Goal: Information Seeking & Learning: Compare options

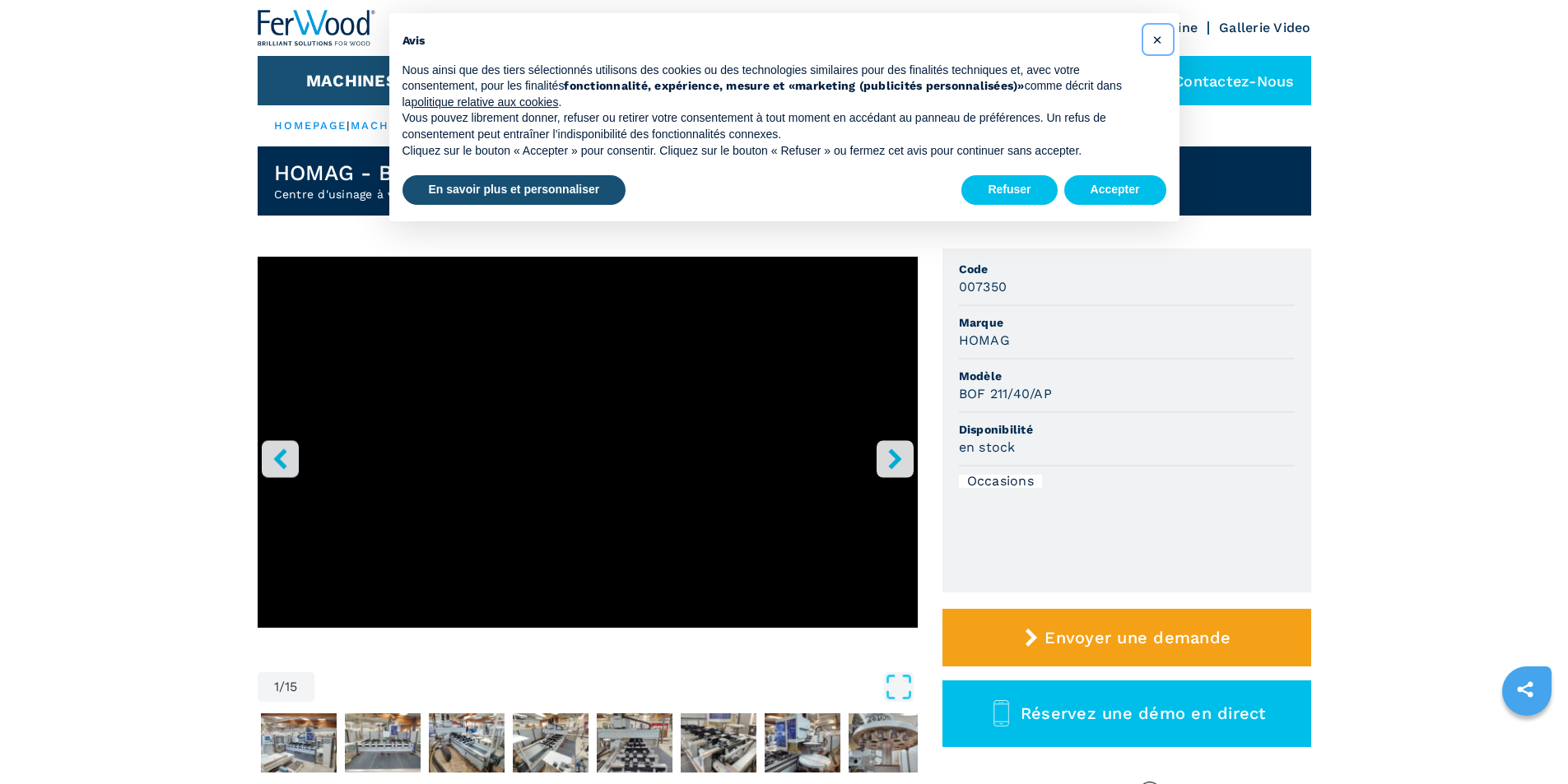
click at [1157, 39] on span "×" at bounding box center [1157, 39] width 10 height 20
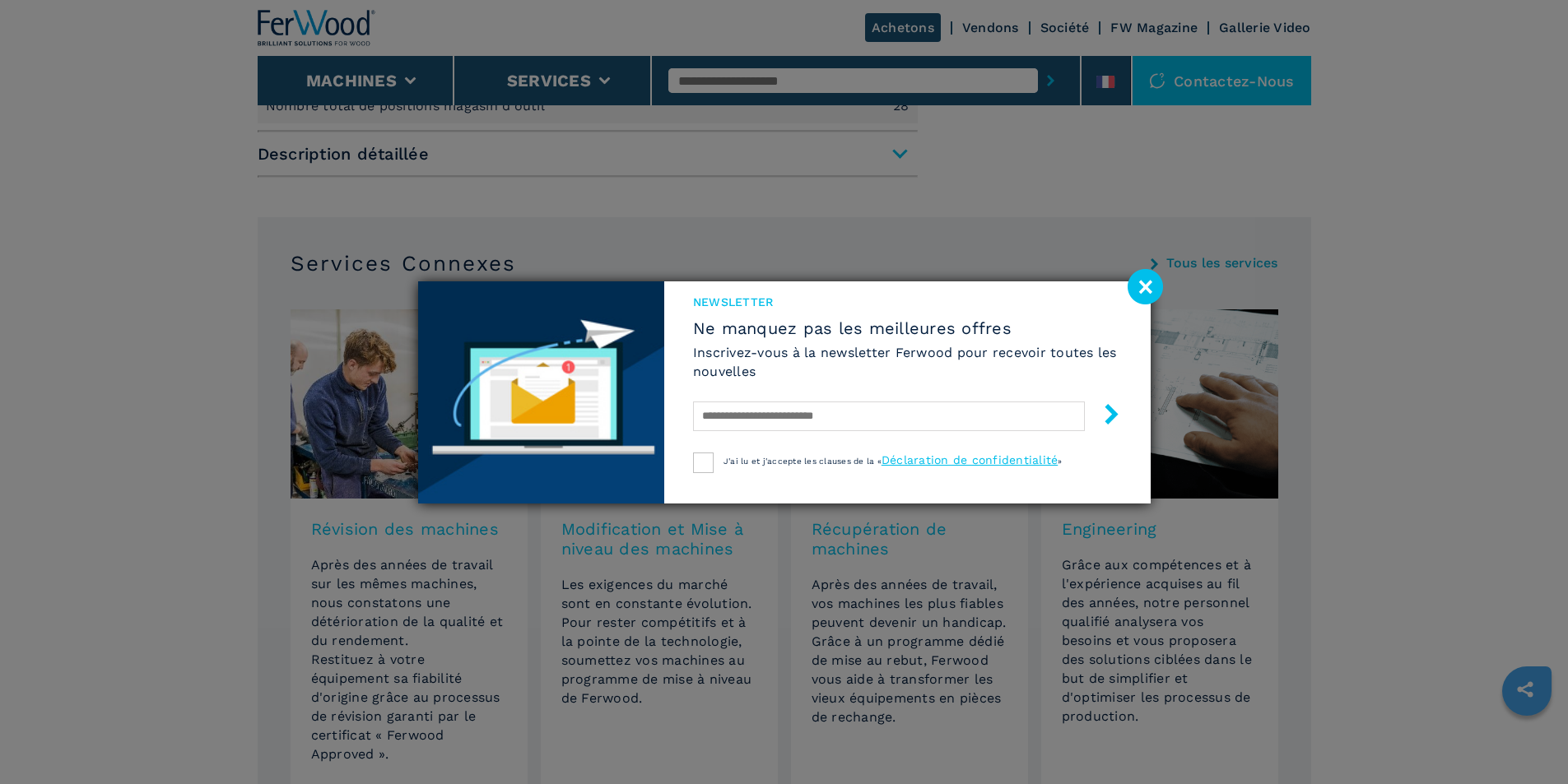
scroll to position [987, 0]
click at [1139, 285] on image at bounding box center [1145, 287] width 36 height 36
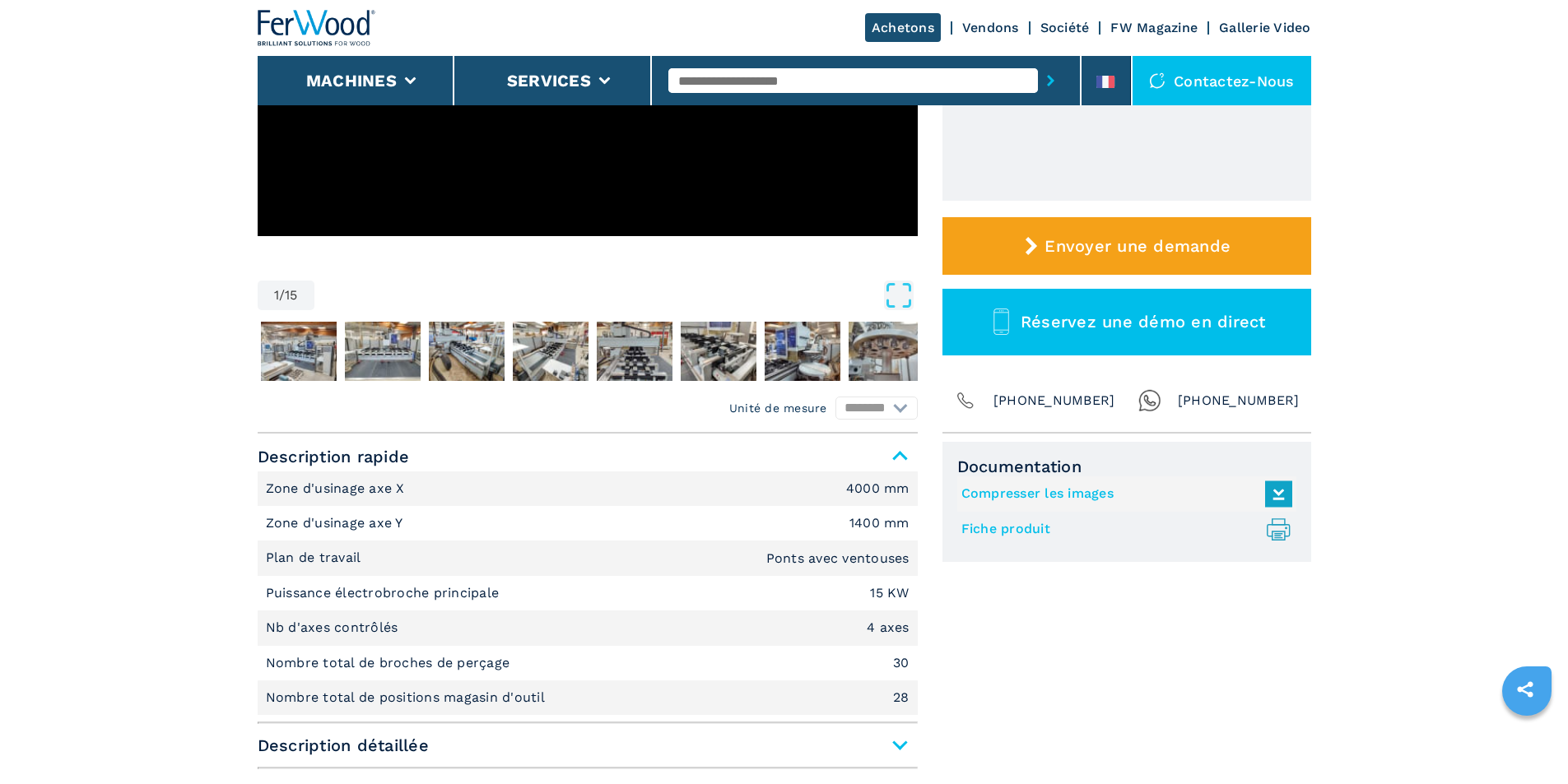
scroll to position [363, 0]
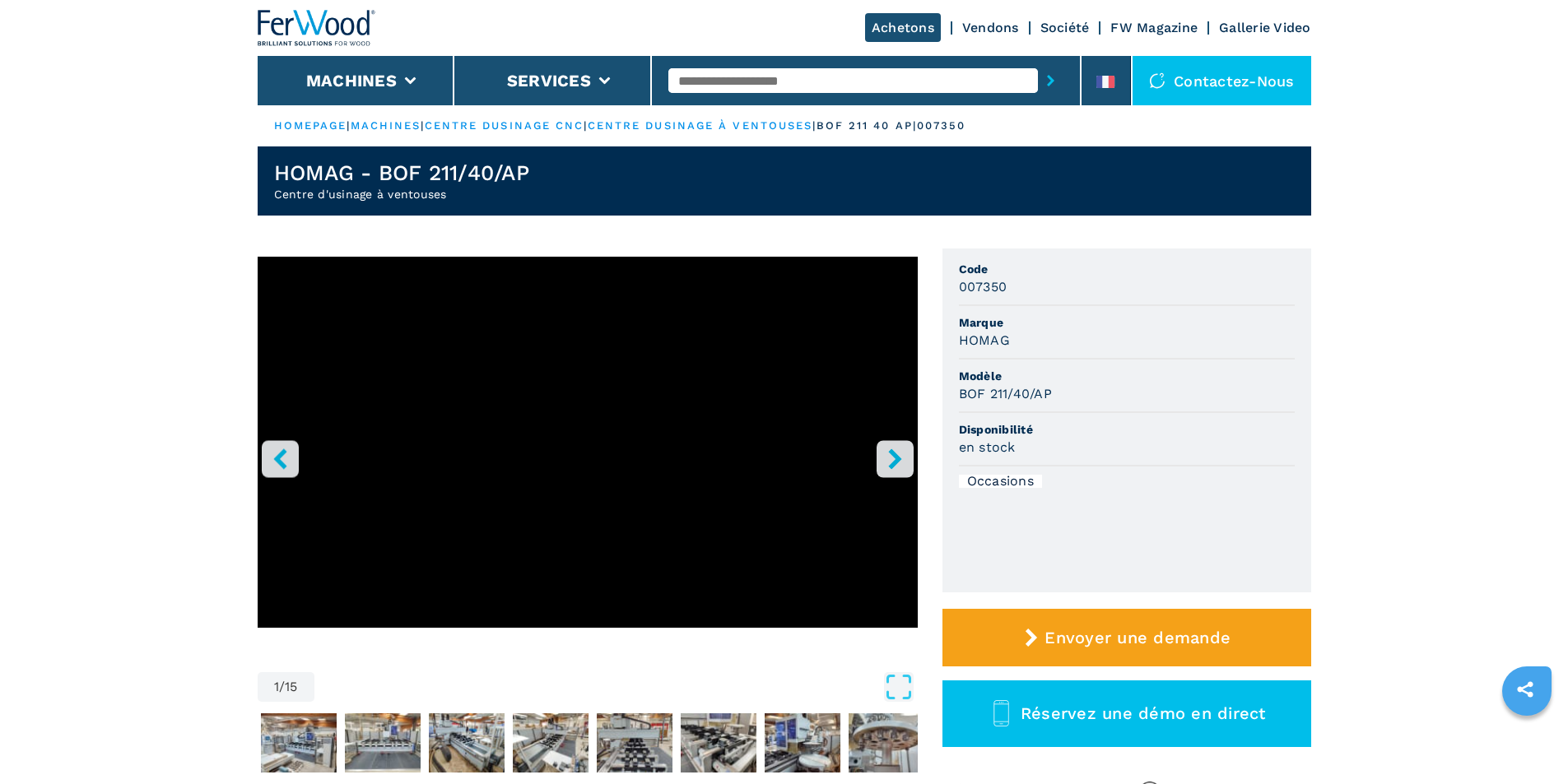
click at [899, 468] on icon "right-button" at bounding box center [895, 458] width 20 height 20
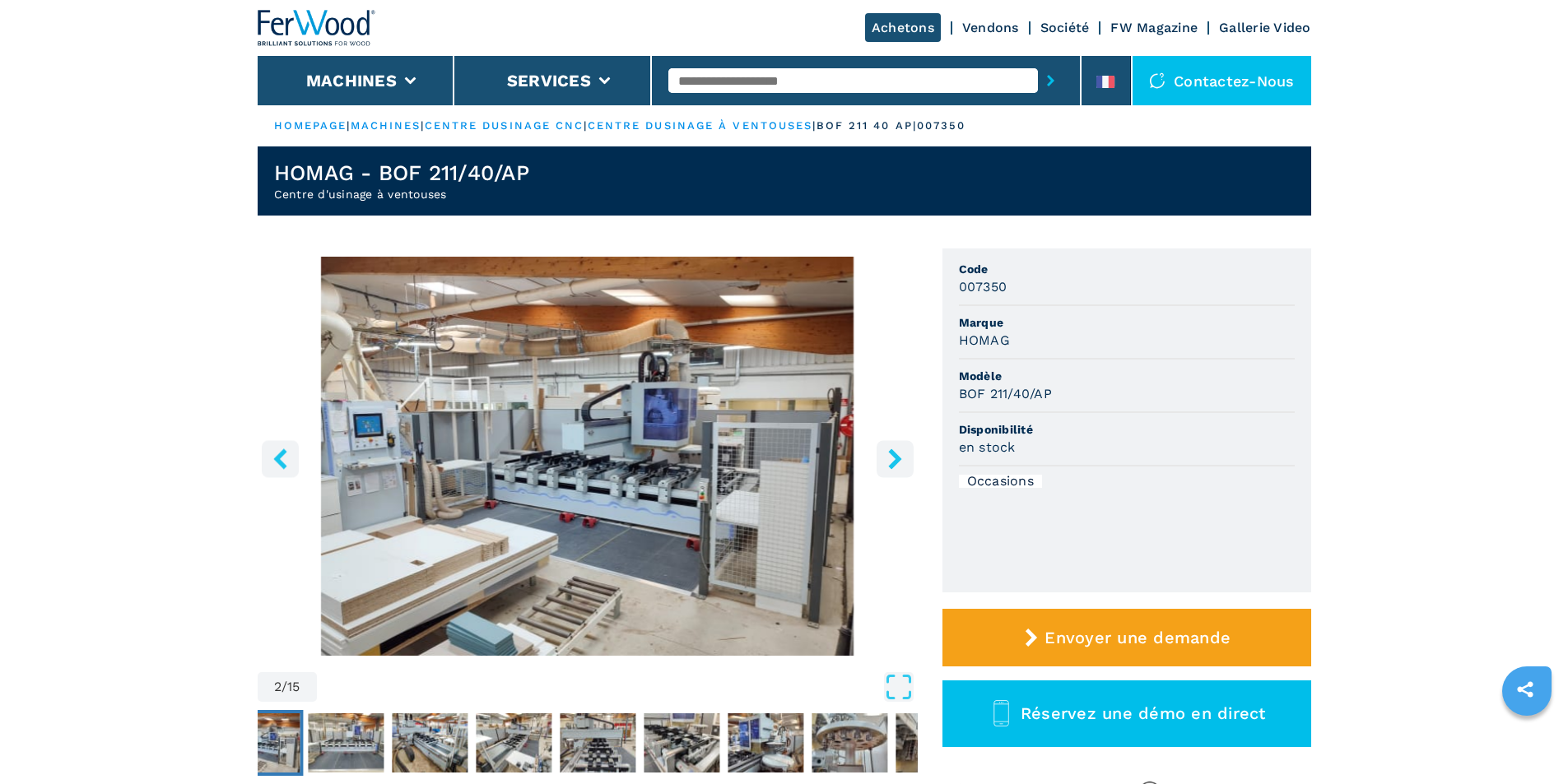
click at [896, 468] on icon "right-button" at bounding box center [895, 458] width 20 height 20
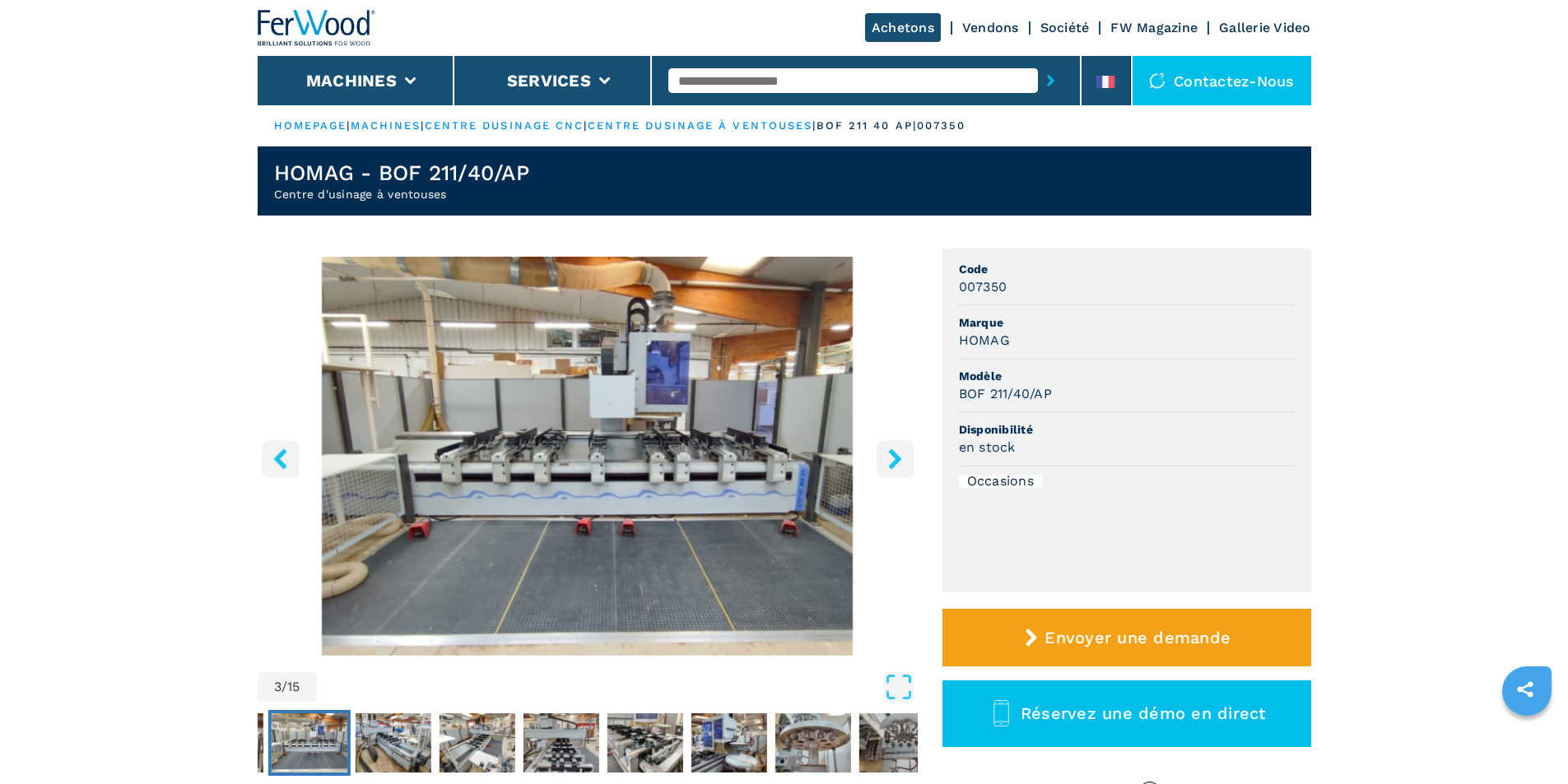
click at [896, 468] on icon "right-button" at bounding box center [895, 458] width 20 height 20
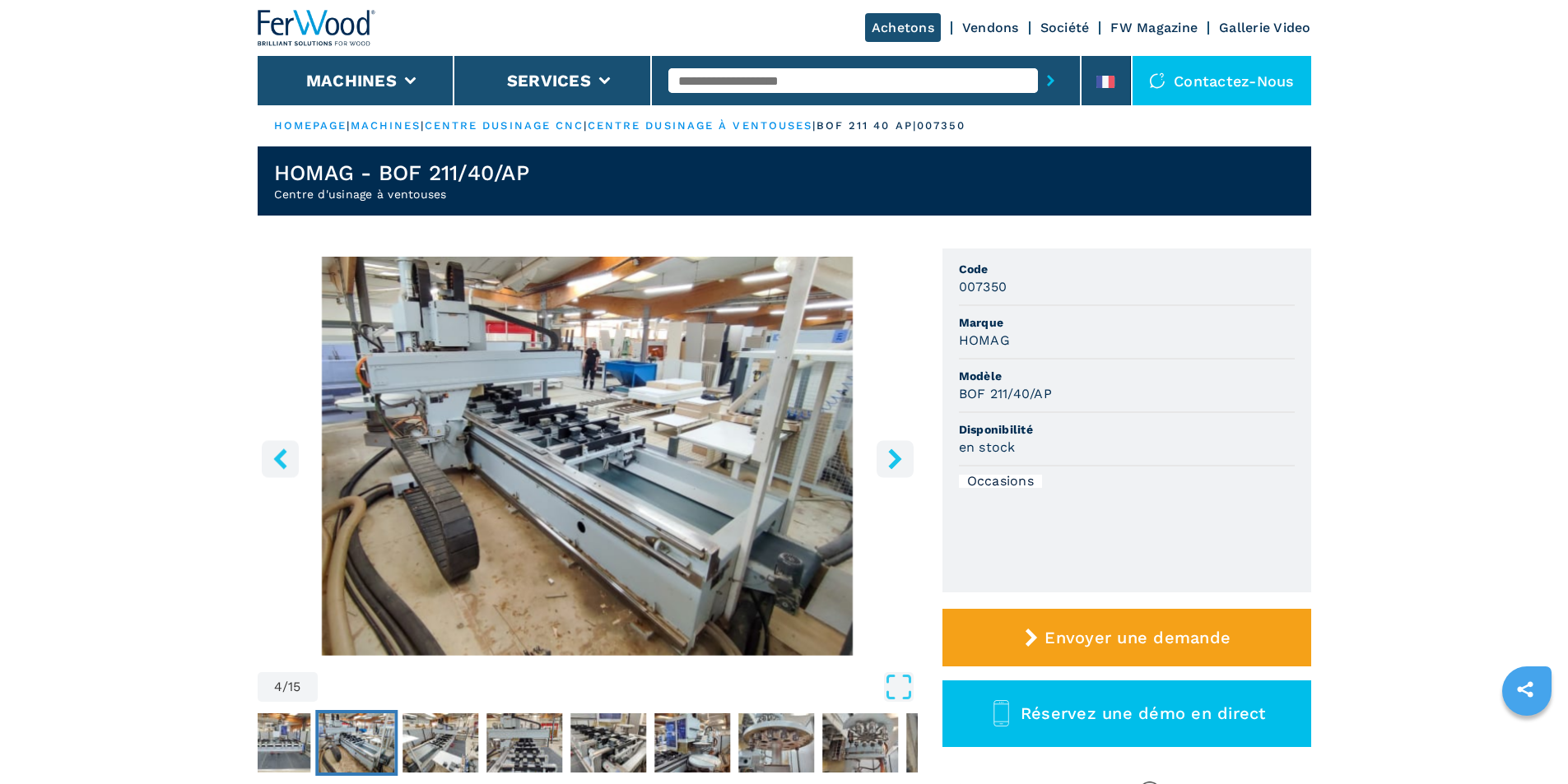
click at [896, 468] on icon "right-button" at bounding box center [895, 458] width 20 height 20
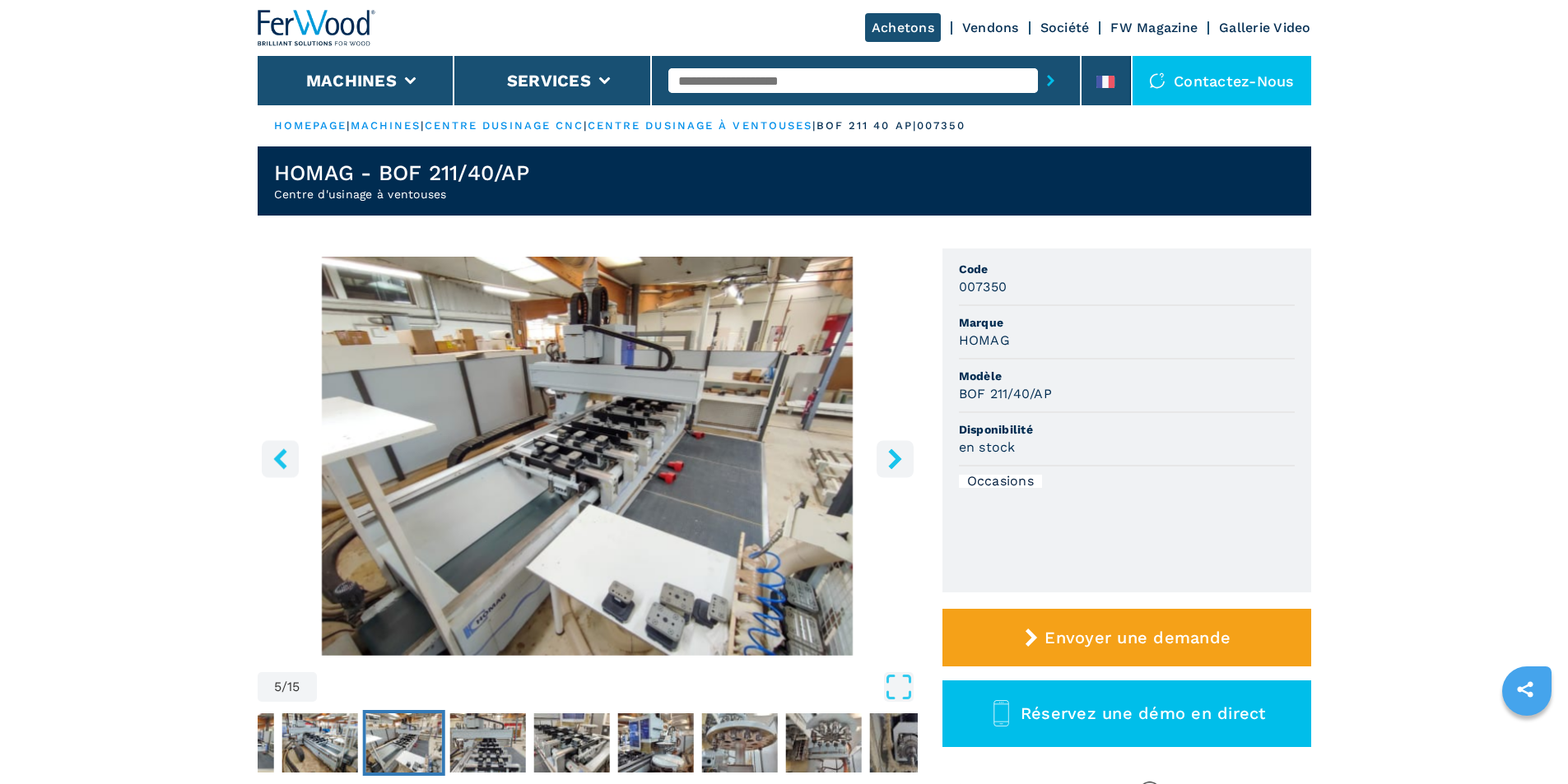
click at [896, 468] on icon "right-button" at bounding box center [895, 458] width 20 height 20
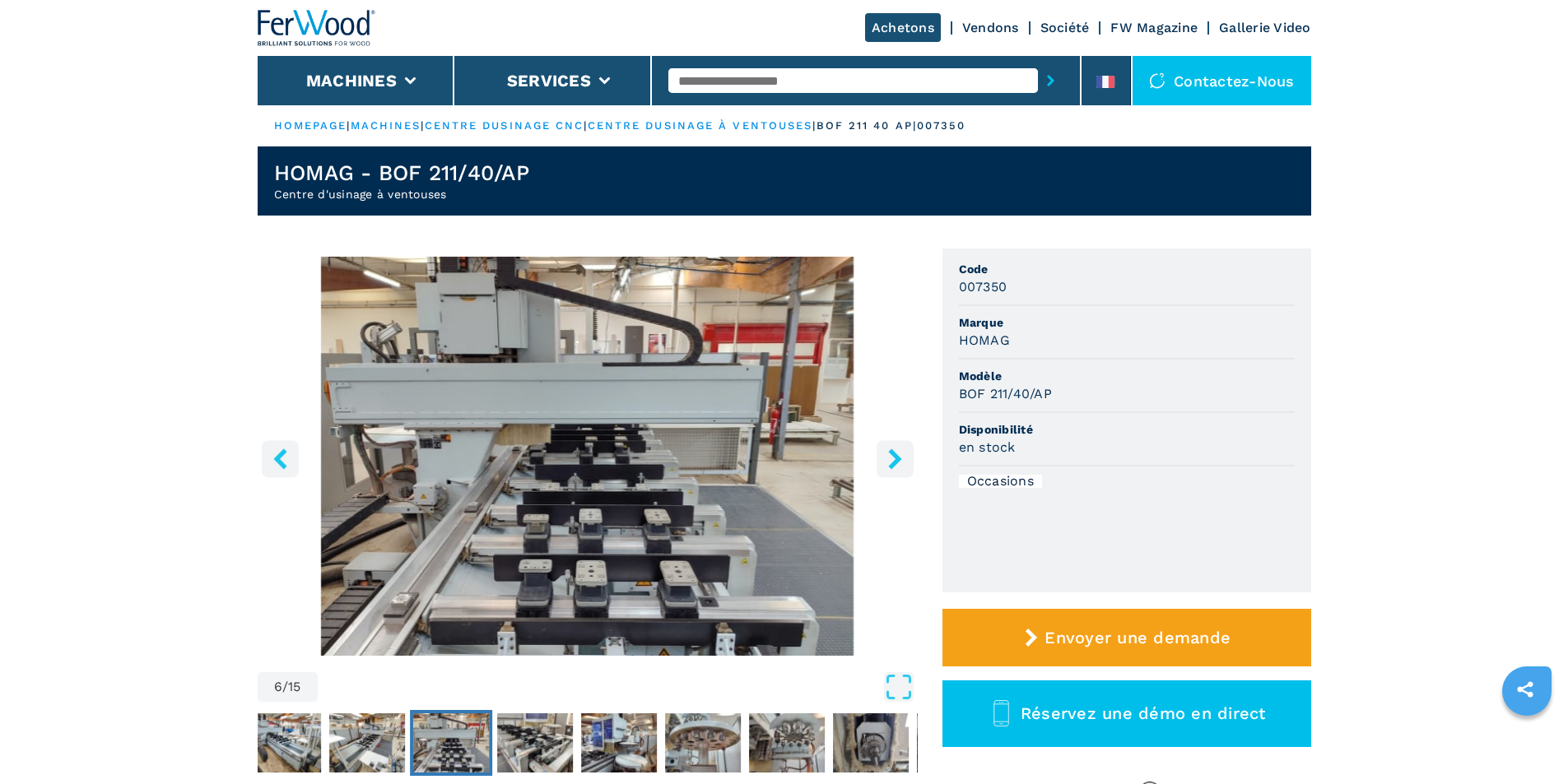
click at [896, 468] on icon "right-button" at bounding box center [895, 458] width 20 height 20
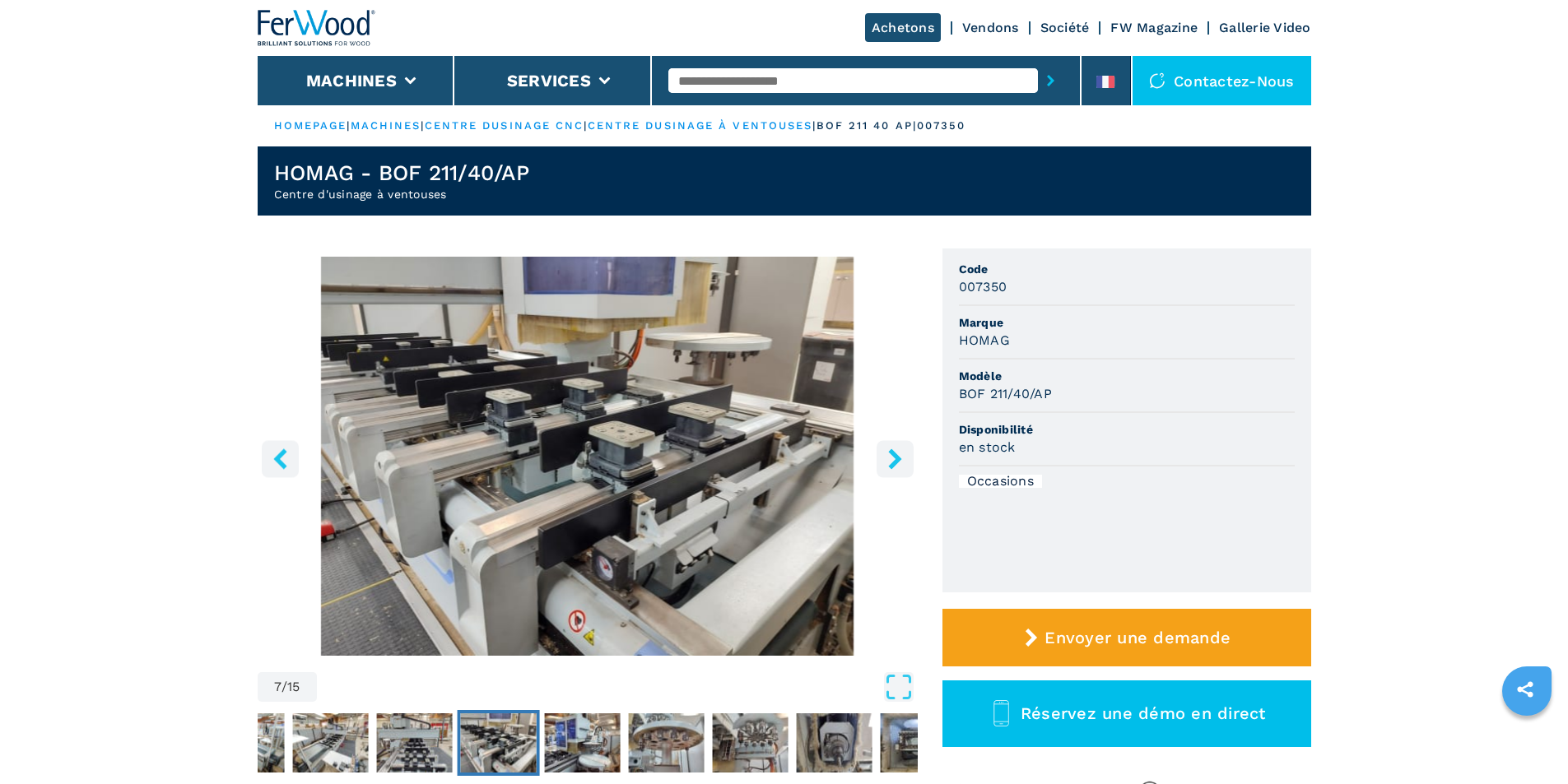
click at [896, 468] on icon "right-button" at bounding box center [895, 458] width 20 height 20
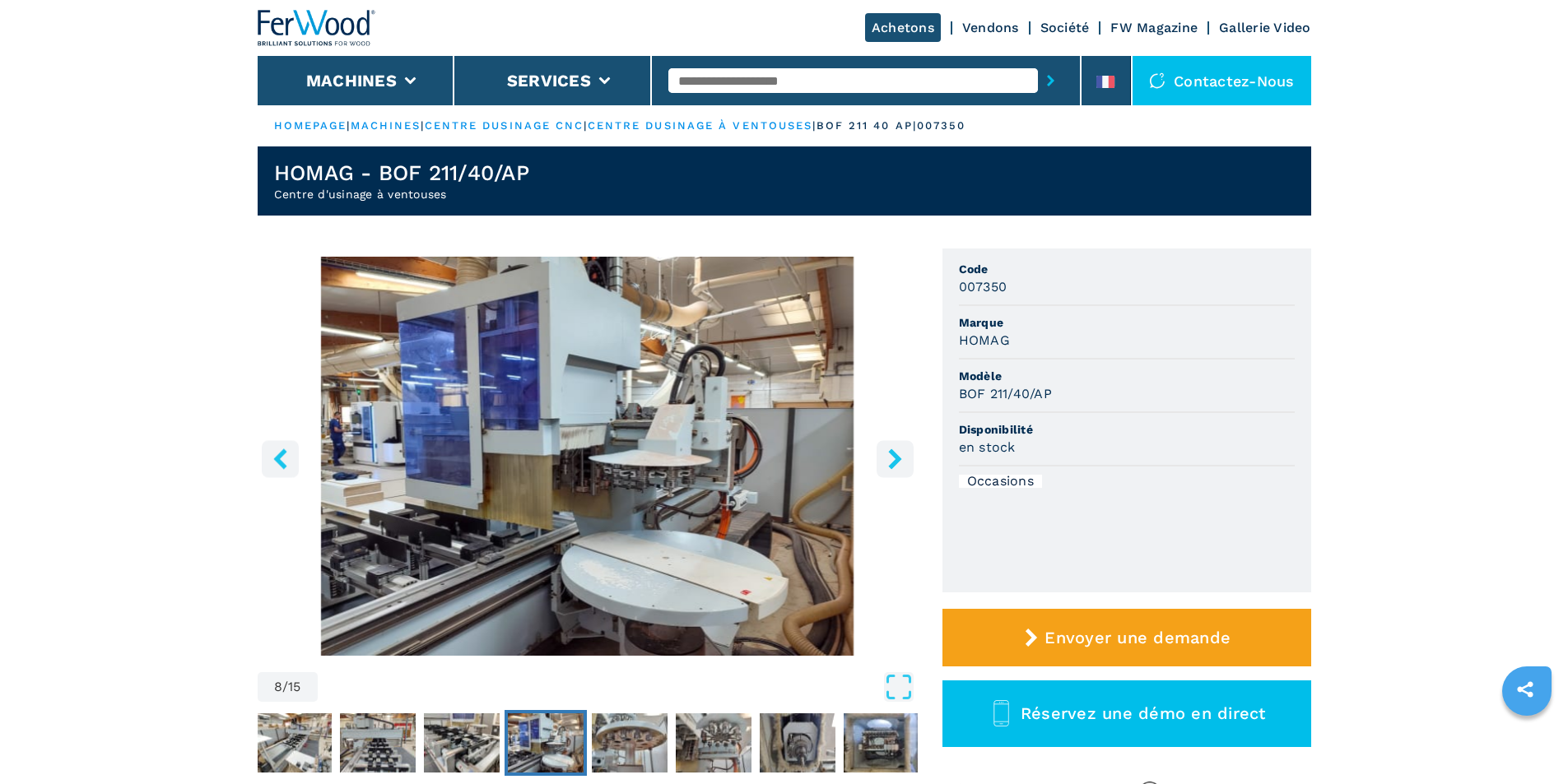
click at [896, 468] on icon "right-button" at bounding box center [895, 458] width 20 height 20
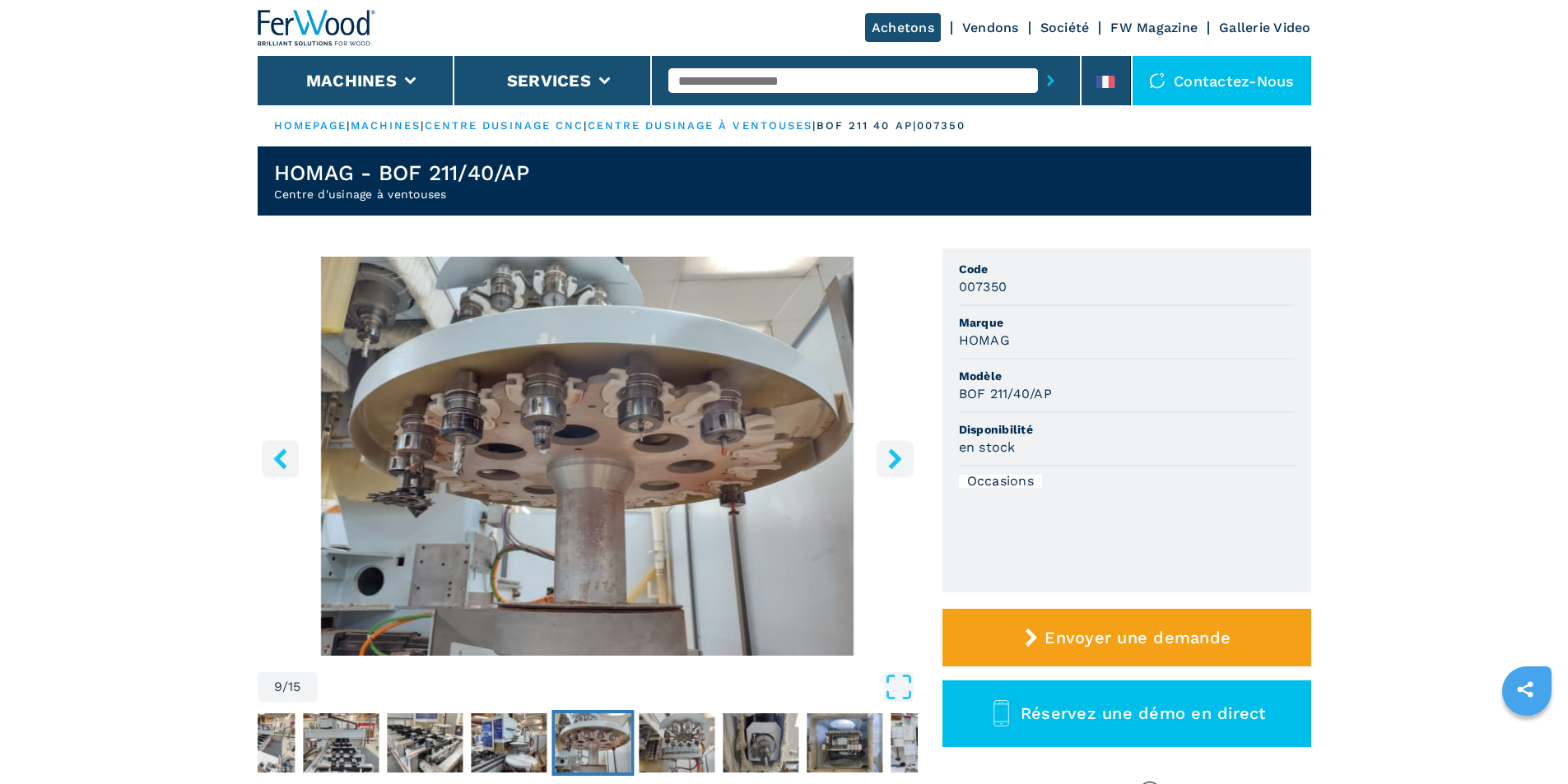
click at [896, 468] on icon "right-button" at bounding box center [895, 458] width 20 height 20
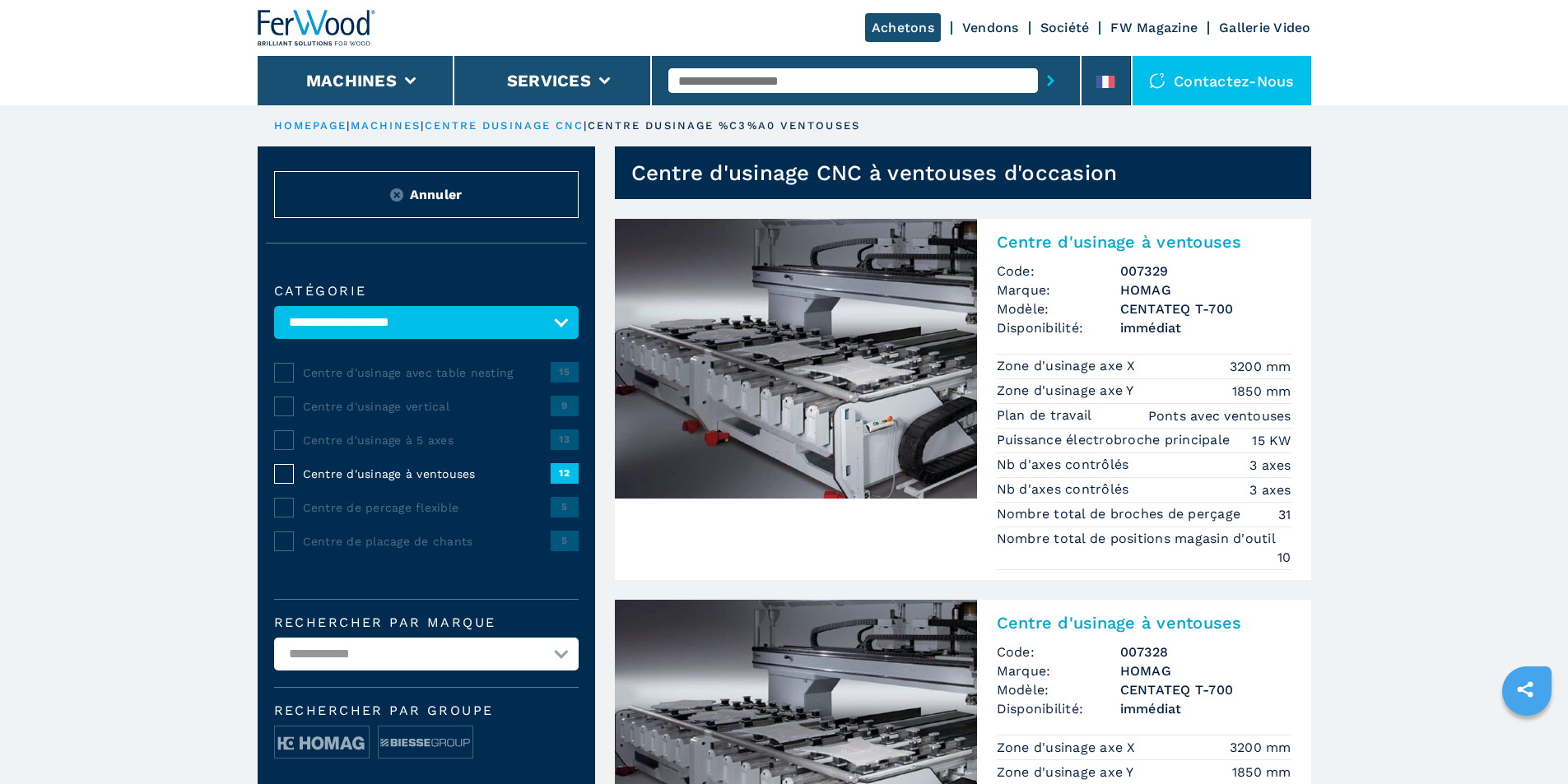
click at [793, 343] on img at bounding box center [796, 359] width 362 height 280
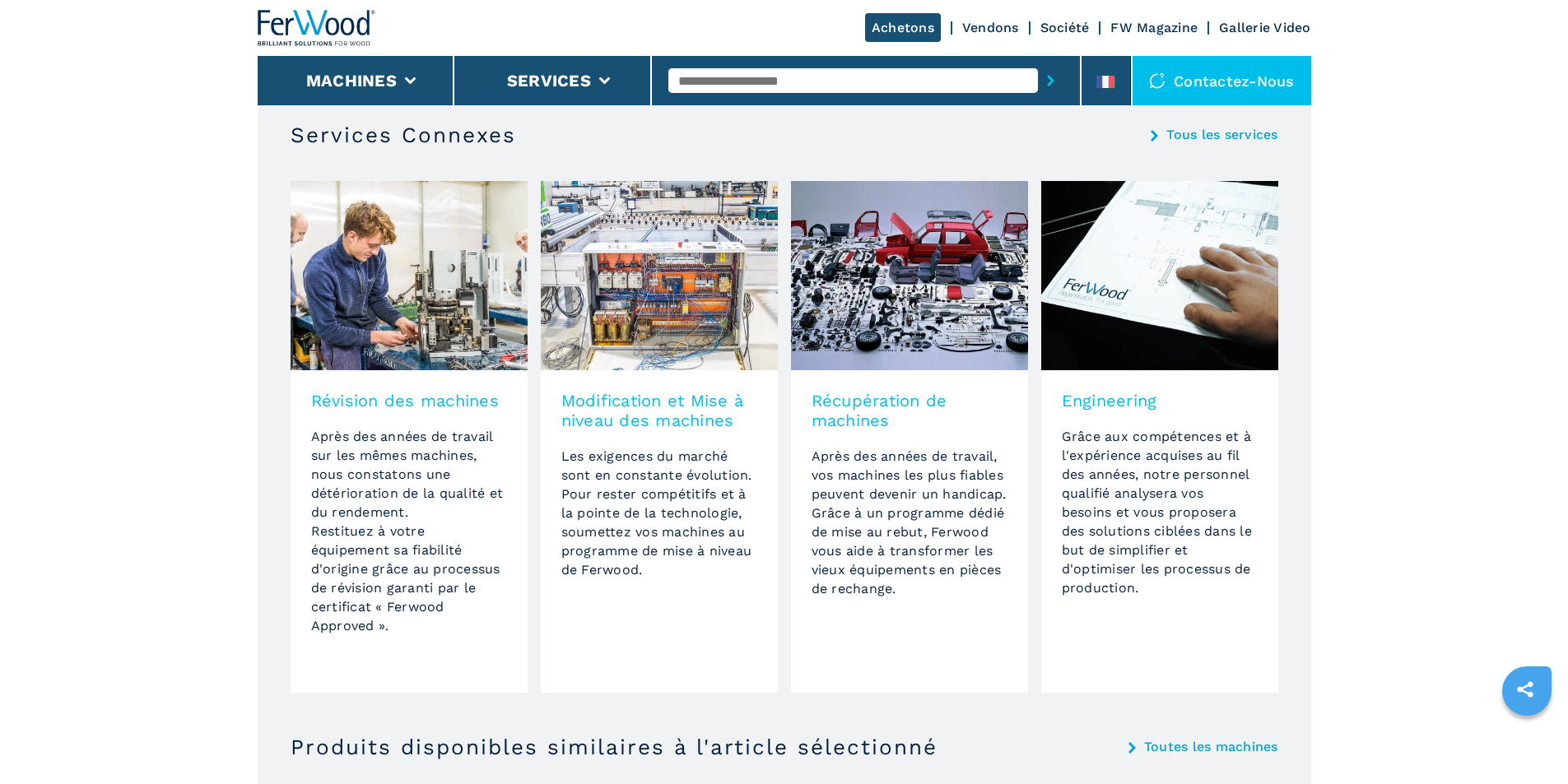
scroll to position [1151, 0]
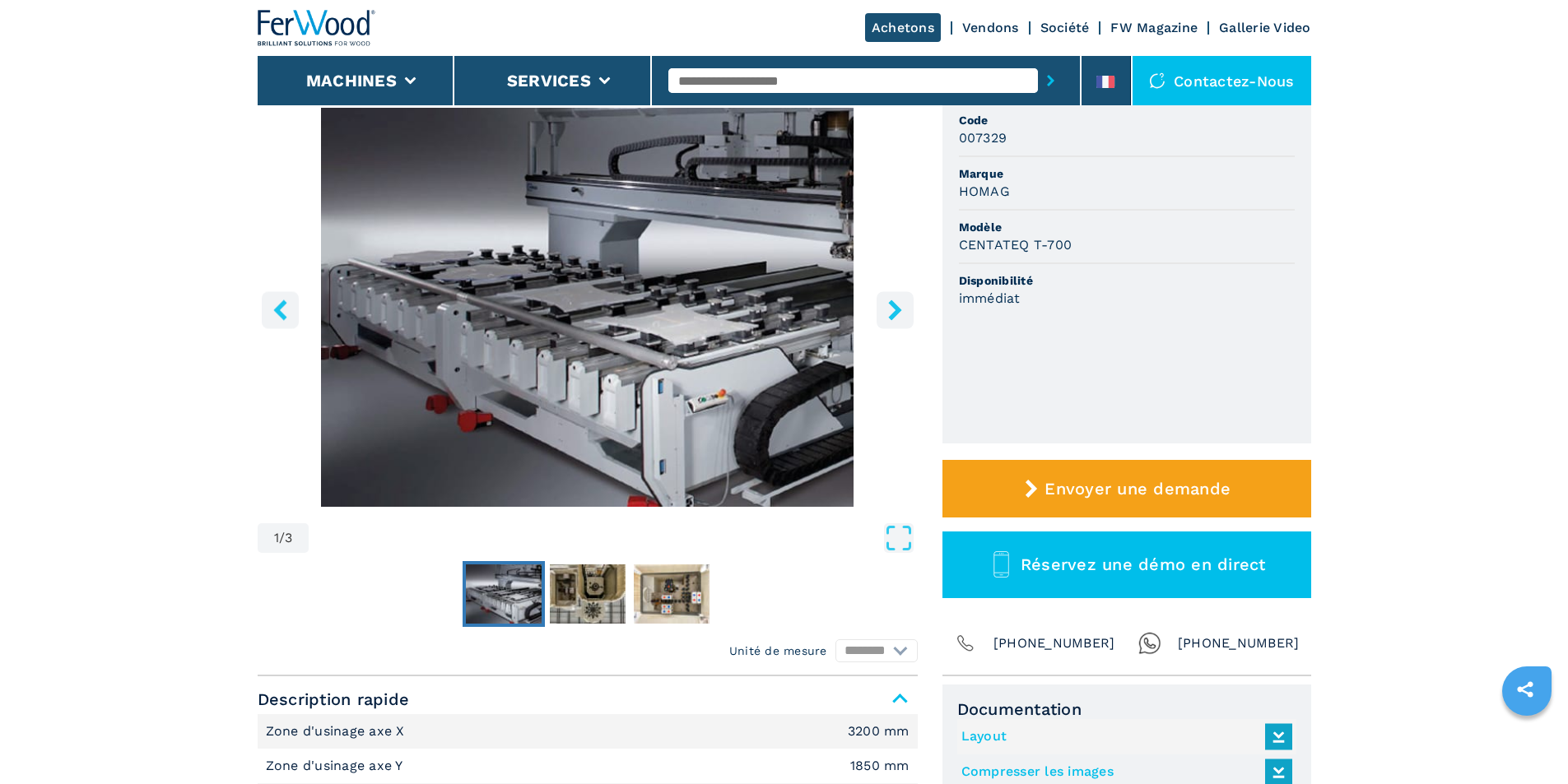
scroll to position [493, 0]
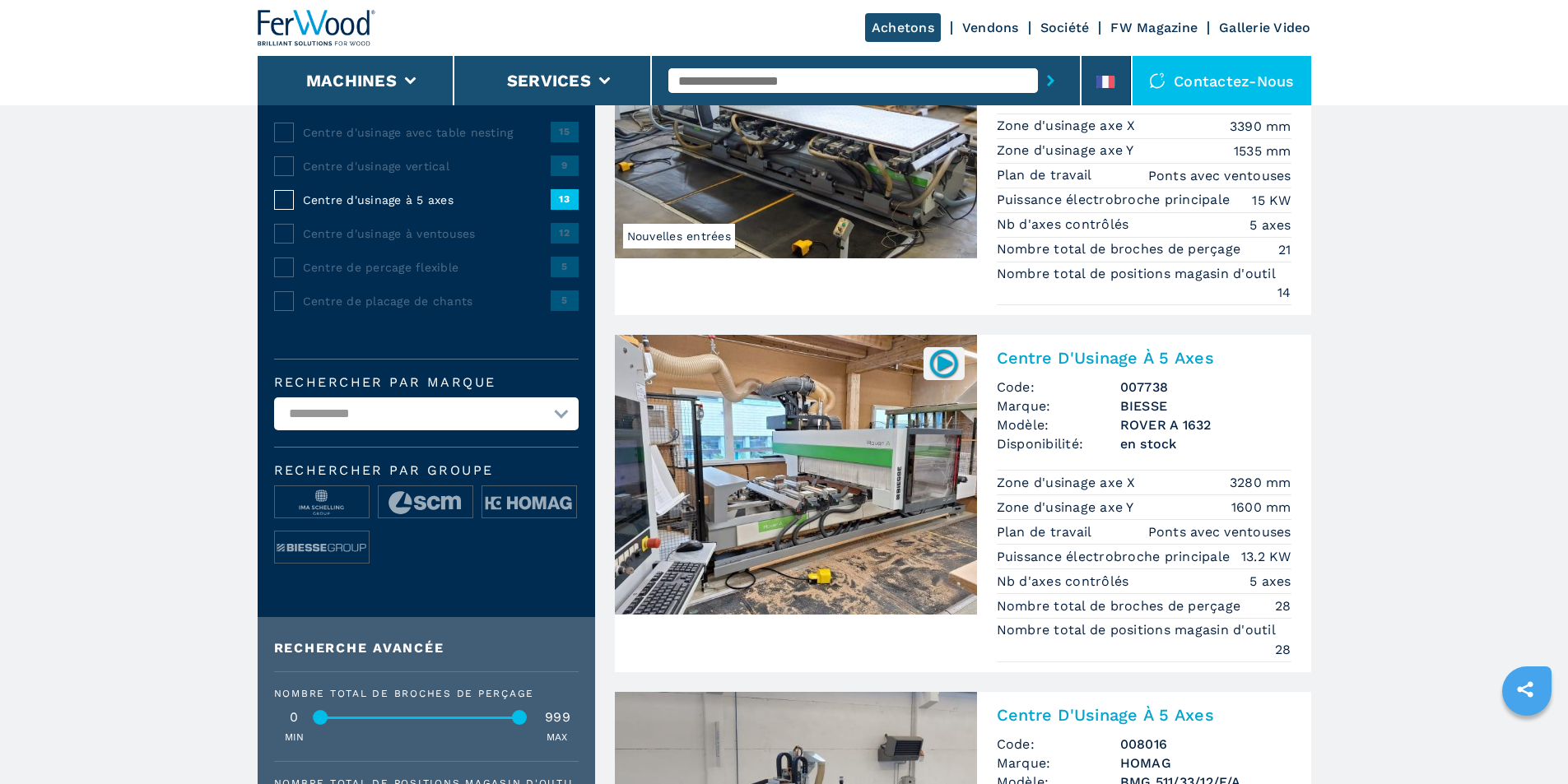
scroll to position [247, 0]
